Goal: Complete application form

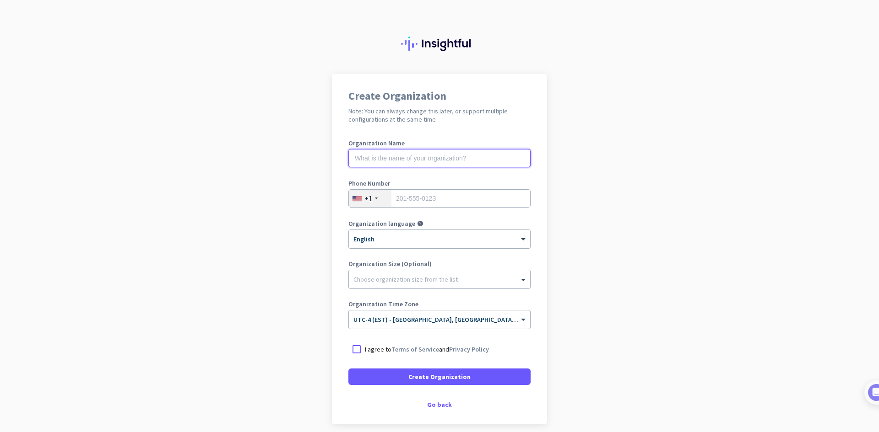
click at [431, 162] on input "text" at bounding box center [439, 158] width 182 height 18
type input "Mercor"
click at [446, 193] on input "tel" at bounding box center [439, 198] width 182 height 18
type input "4387885203"
click at [447, 214] on div "Phone Number [PHONE_NUMBER]" at bounding box center [439, 198] width 182 height 37
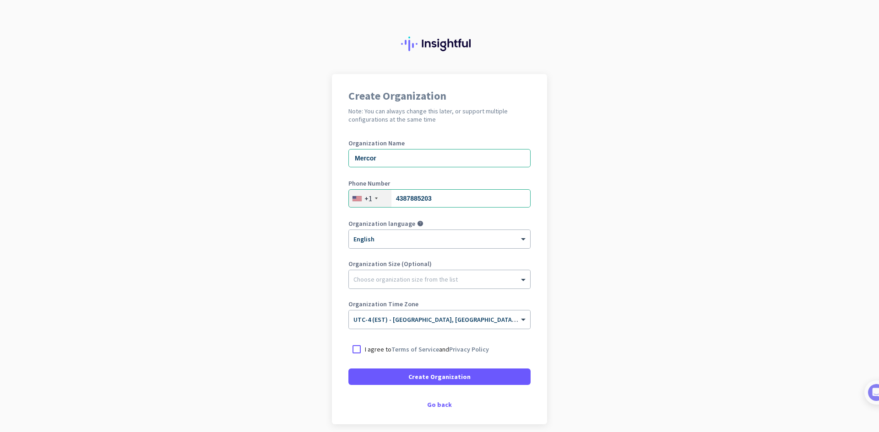
click at [381, 200] on div "+1" at bounding box center [370, 198] width 43 height 17
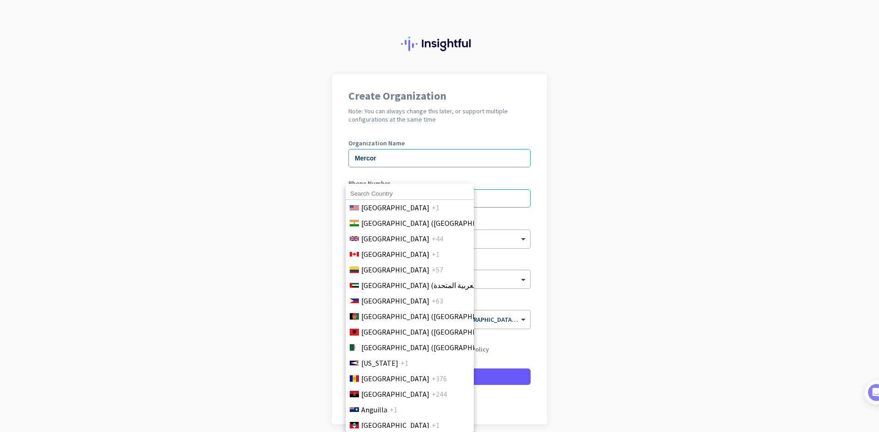
click at [369, 197] on input at bounding box center [410, 194] width 128 height 12
type input "[GEOGRAPHIC_DATA]"
click at [399, 251] on li "Canada +1" at bounding box center [409, 255] width 129 height 16
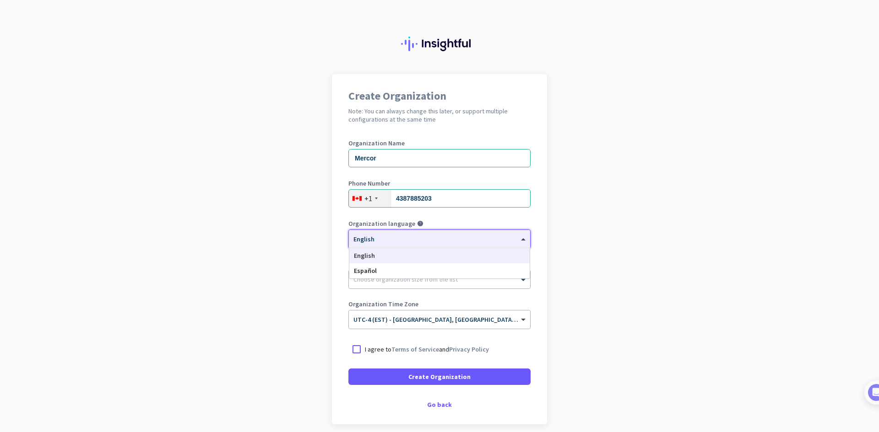
click at [473, 241] on div "× English" at bounding box center [434, 240] width 170 height 8
click at [471, 238] on div at bounding box center [439, 236] width 181 height 8
click at [447, 277] on div at bounding box center [439, 277] width 181 height 9
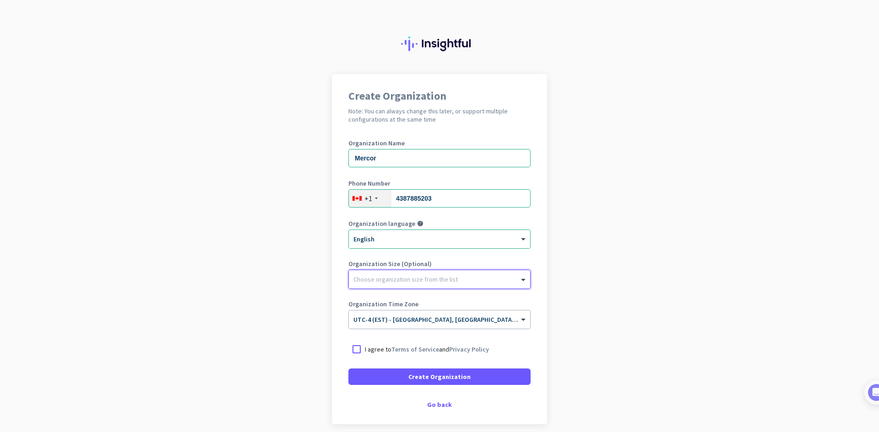
click at [447, 277] on div at bounding box center [439, 277] width 181 height 9
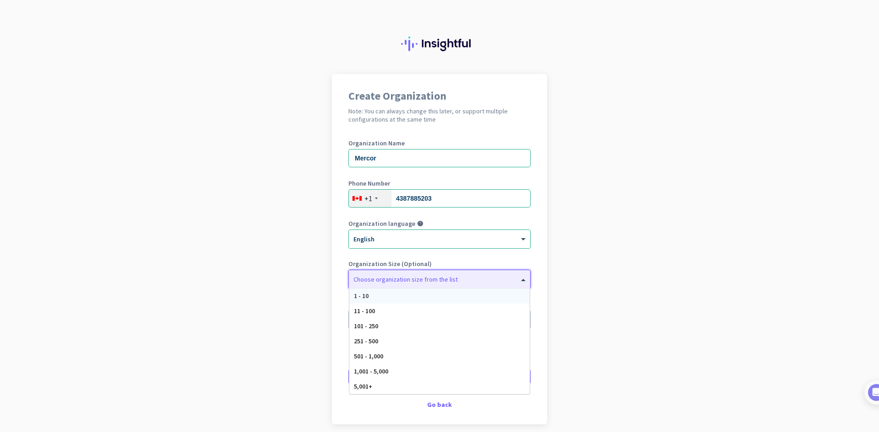
click at [447, 277] on div at bounding box center [439, 277] width 181 height 9
click at [634, 268] on app-onboarding-organization "Create Organization Note: You can always change this later, or support multiple…" at bounding box center [439, 272] width 879 height 396
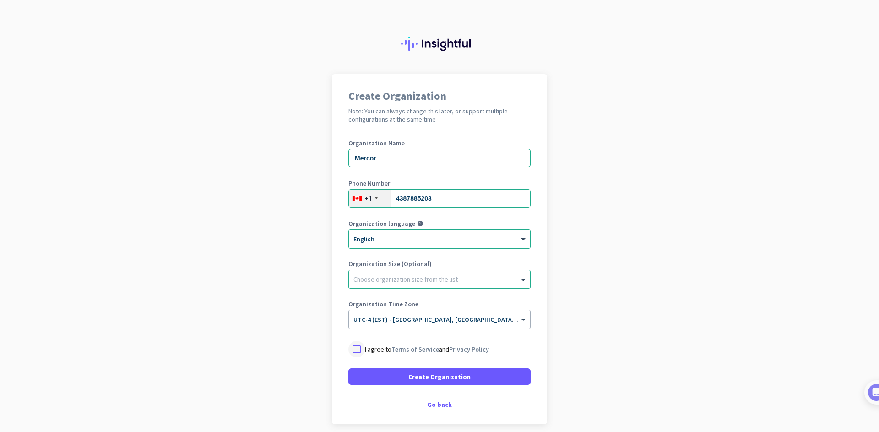
click at [360, 348] on div at bounding box center [356, 349] width 16 height 16
click at [475, 372] on span at bounding box center [439, 377] width 182 height 22
